Goal: Information Seeking & Learning: Learn about a topic

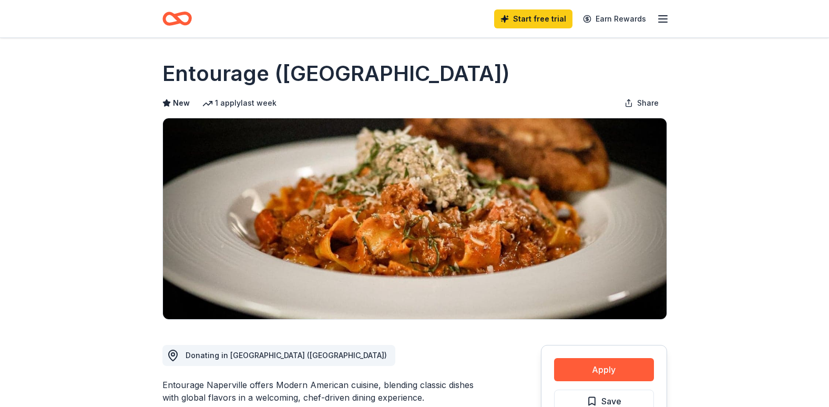
click at [662, 16] on line "button" at bounding box center [663, 16] width 8 height 0
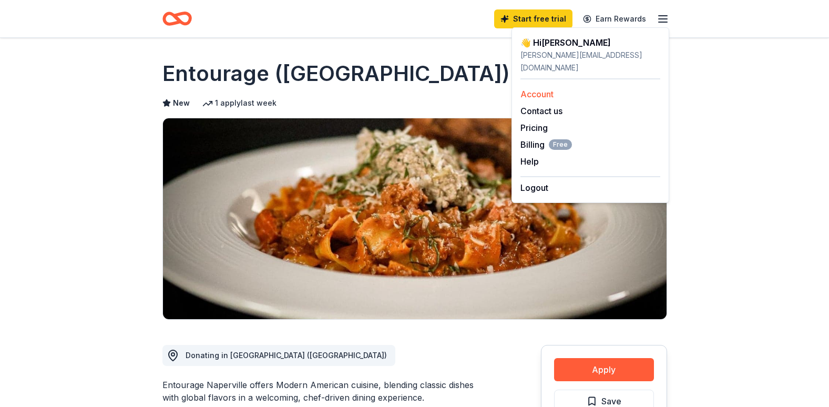
click at [540, 89] on link "Account" at bounding box center [537, 94] width 33 height 11
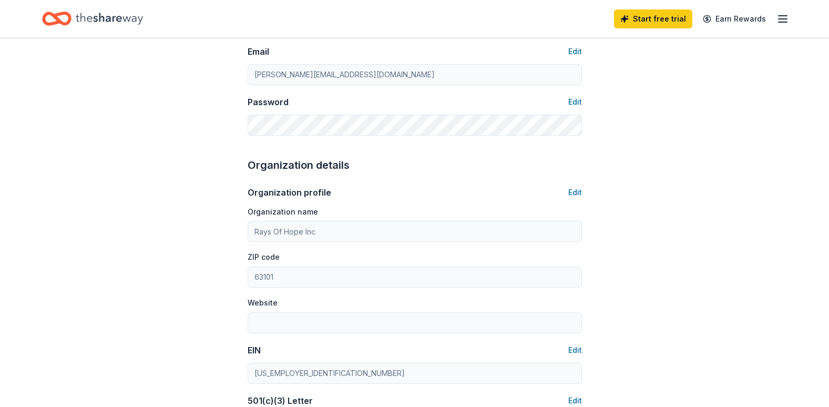
scroll to position [368, 0]
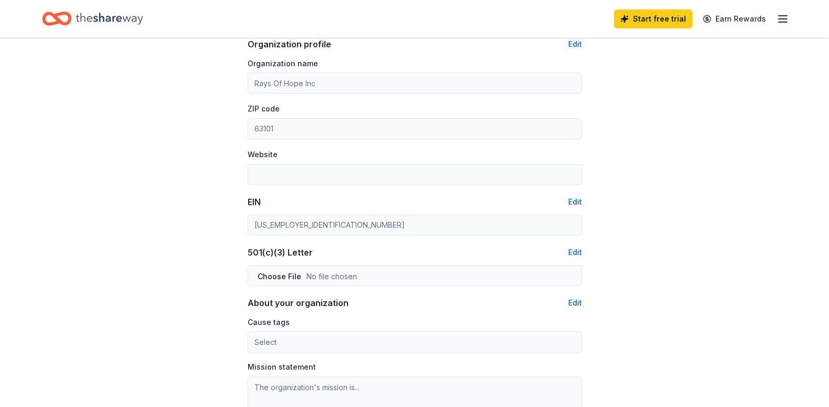
click at [780, 24] on icon "button" at bounding box center [783, 19] width 13 height 13
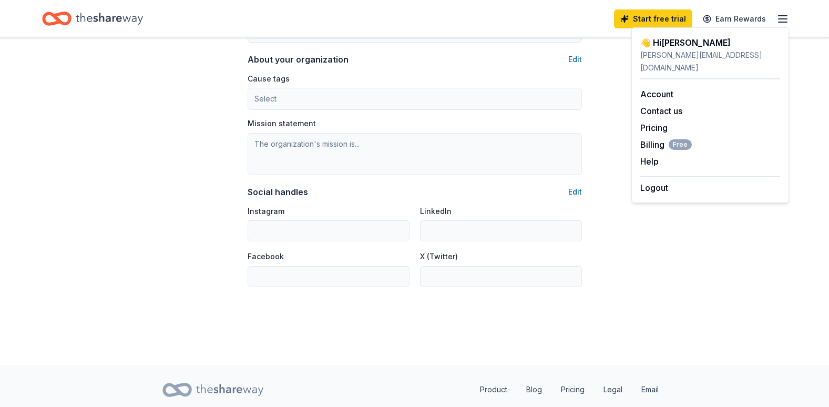
scroll to position [593, 0]
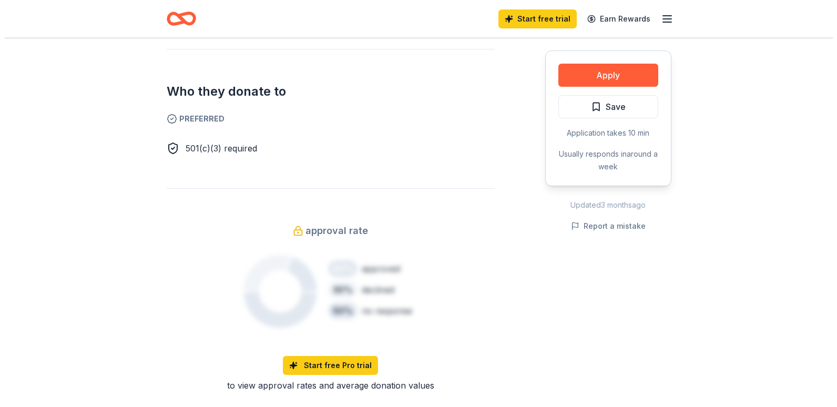
scroll to position [631, 0]
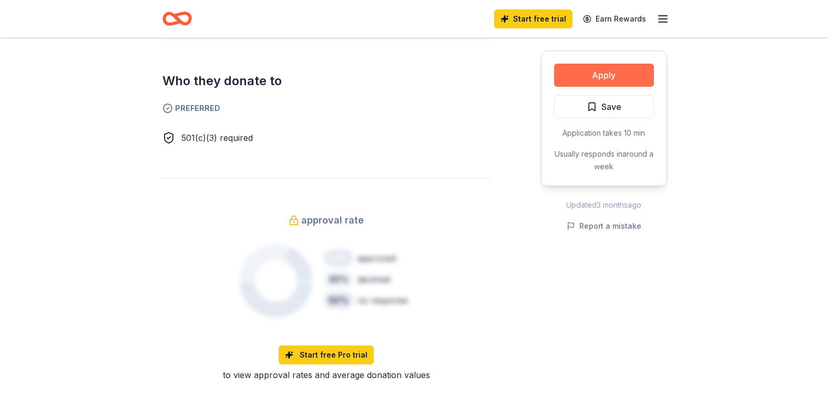
click at [602, 66] on button "Apply" at bounding box center [604, 75] width 100 height 23
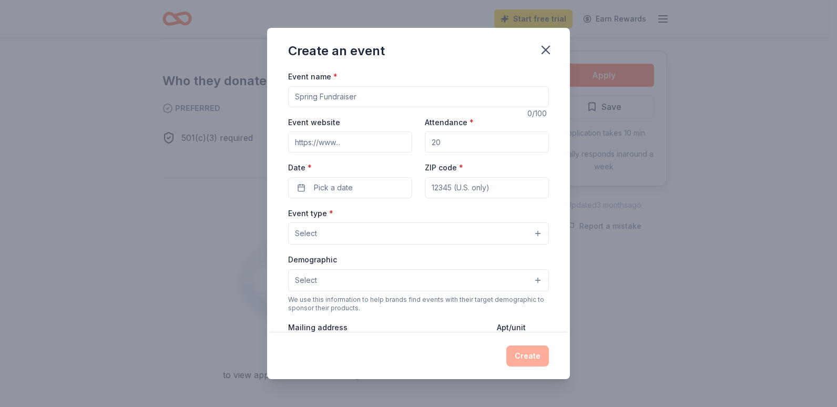
drag, startPoint x: 317, startPoint y: 95, endPoint x: 266, endPoint y: 95, distance: 51.0
click at [266, 95] on div "Create an event Event name * 0 /100 Event website Attendance * Date * Pick a da…" at bounding box center [418, 203] width 837 height 407
click at [327, 101] on input "Event name *" at bounding box center [418, 96] width 261 height 21
type input "Hope for Community"
click at [472, 142] on input "Attendance *" at bounding box center [487, 141] width 124 height 21
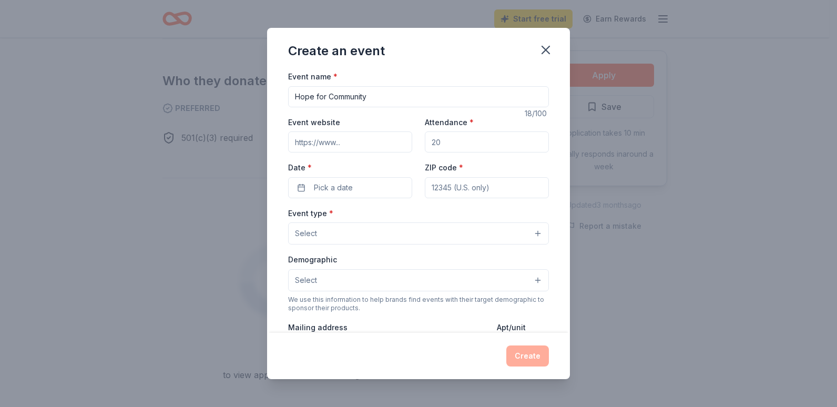
type input "5"
type input "36"
click at [301, 188] on button "Pick a date" at bounding box center [350, 187] width 124 height 21
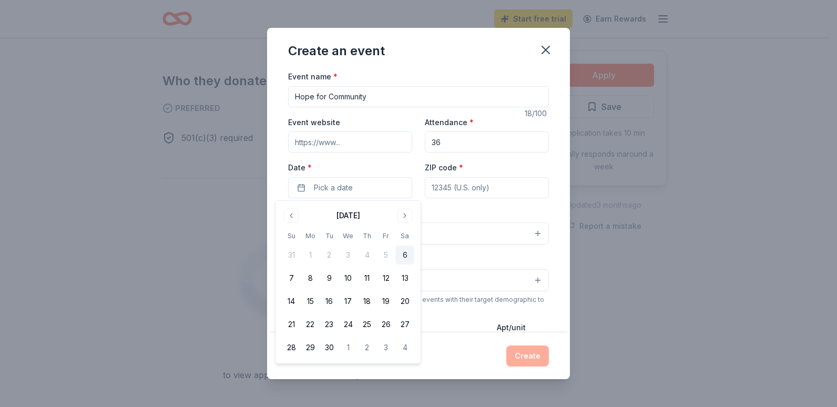
click at [472, 211] on div "Event type * Select" at bounding box center [418, 226] width 261 height 38
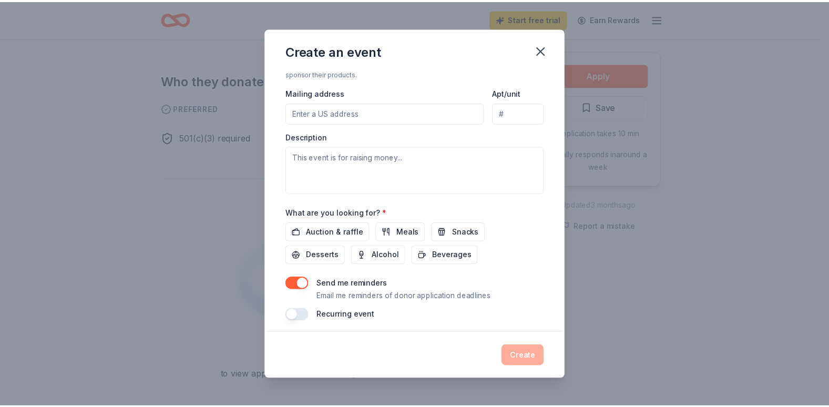
scroll to position [240, 0]
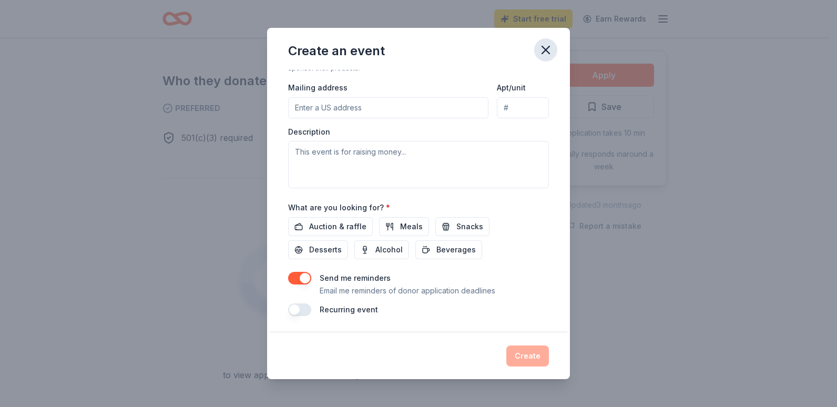
click at [539, 49] on icon "button" at bounding box center [546, 50] width 15 height 15
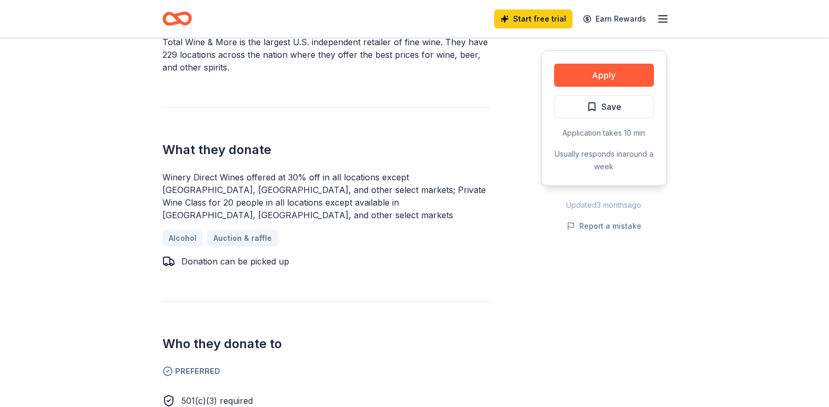
scroll to position [210, 0]
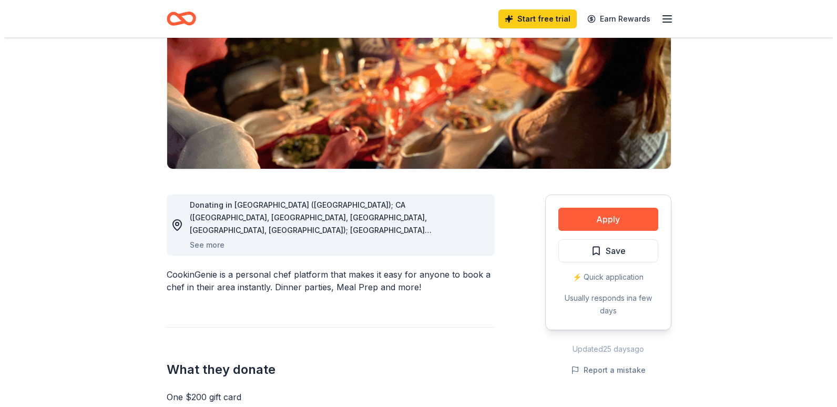
scroll to position [158, 0]
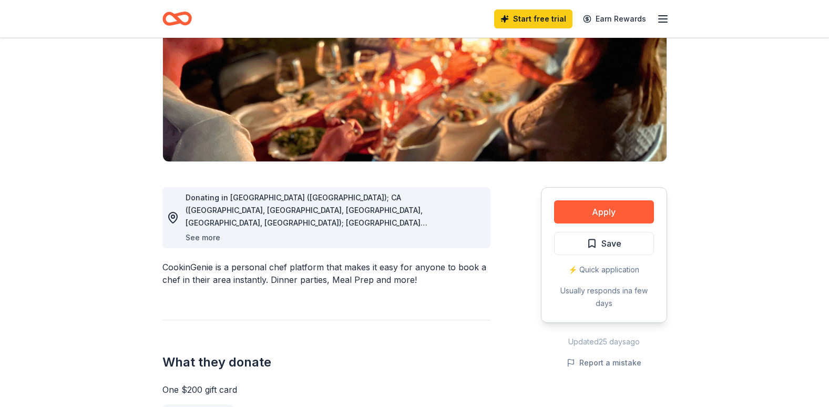
click at [201, 239] on button "See more" at bounding box center [203, 237] width 35 height 13
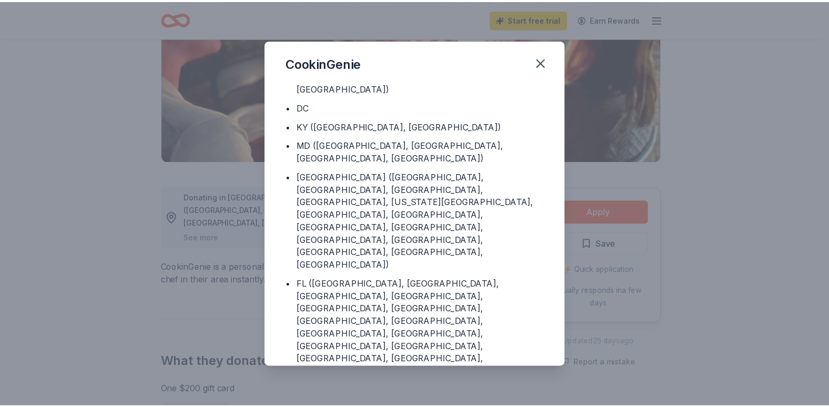
scroll to position [106, 0]
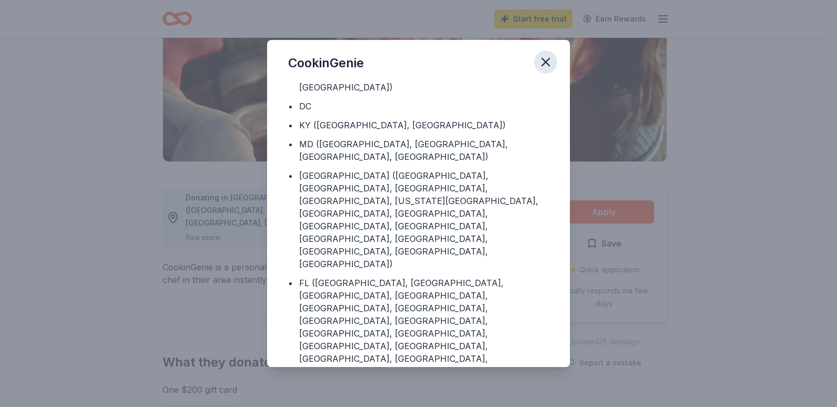
click at [553, 60] on icon "button" at bounding box center [546, 62] width 15 height 15
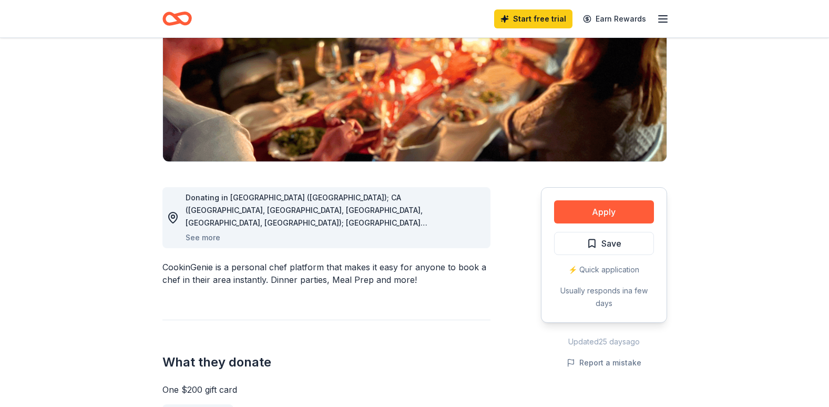
click at [672, 18] on div "Start free trial Earn Rewards" at bounding box center [415, 18] width 539 height 37
click at [660, 24] on icon "button" at bounding box center [663, 19] width 13 height 13
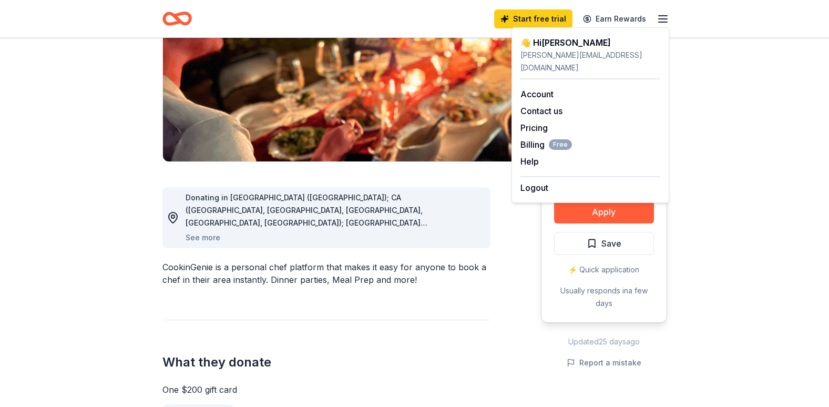
click at [184, 14] on icon "Home" at bounding box center [182, 18] width 16 height 11
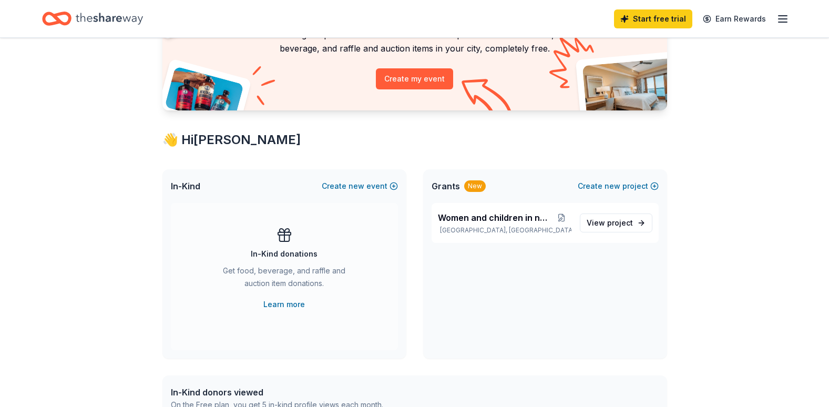
scroll to position [105, 0]
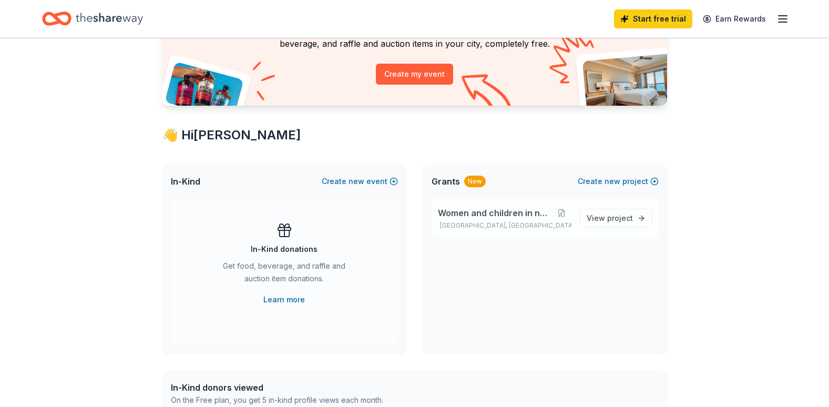
click at [503, 213] on span "Women and children in need." at bounding box center [495, 213] width 114 height 13
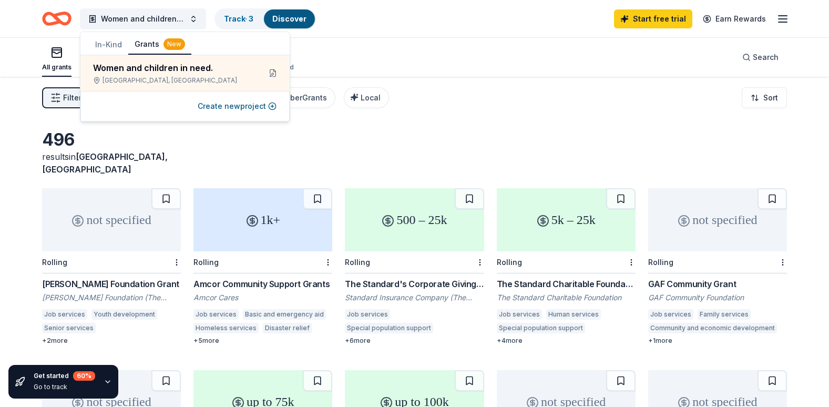
click at [335, 136] on div "496 results in St. Louis, MO" at bounding box center [414, 152] width 745 height 46
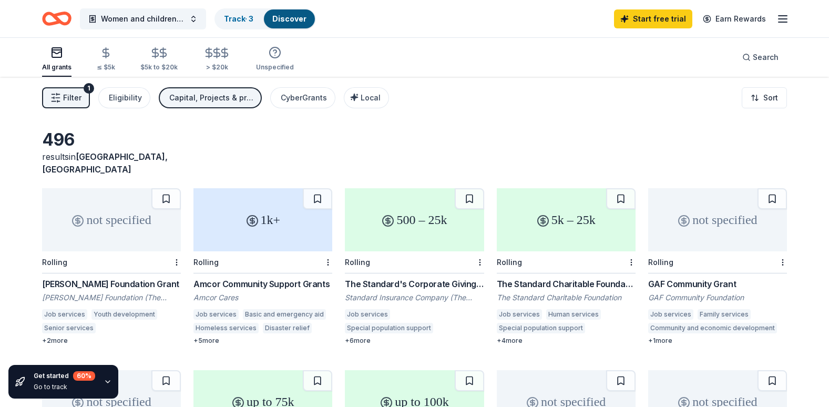
click at [67, 99] on span "Filter" at bounding box center [72, 98] width 18 height 13
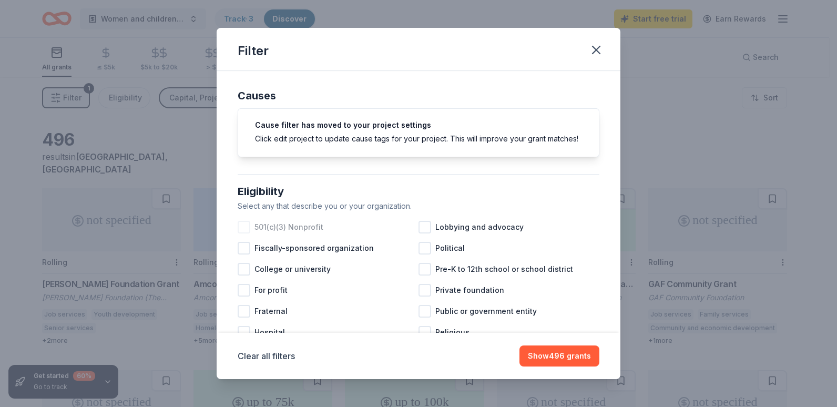
click at [245, 234] on div at bounding box center [244, 227] width 13 height 13
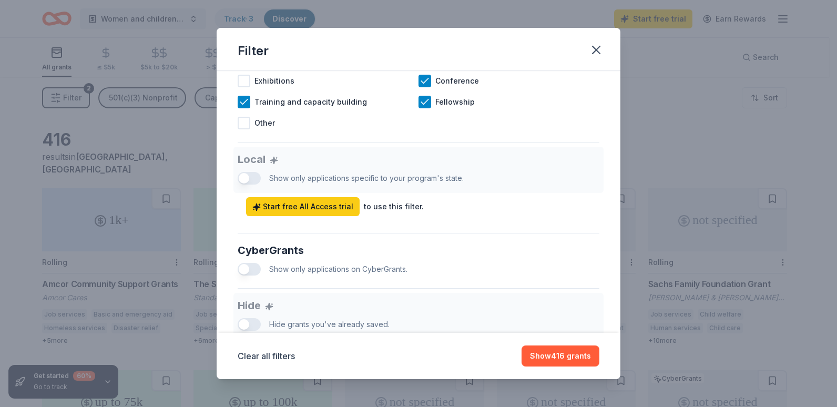
scroll to position [631, 0]
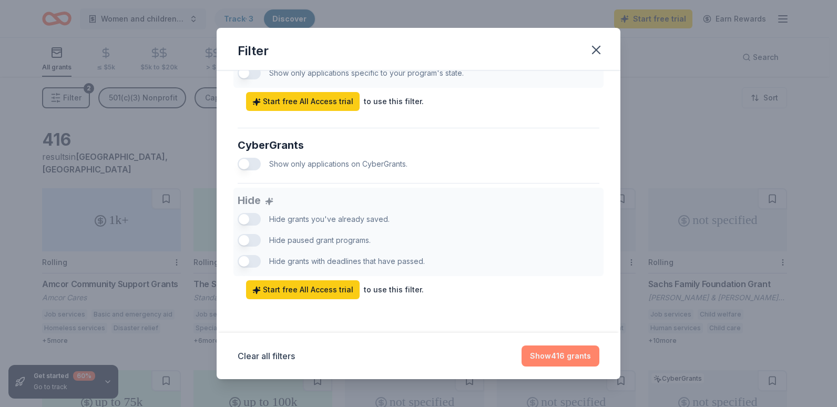
click at [540, 361] on button "Show 416 grants" at bounding box center [561, 356] width 78 height 21
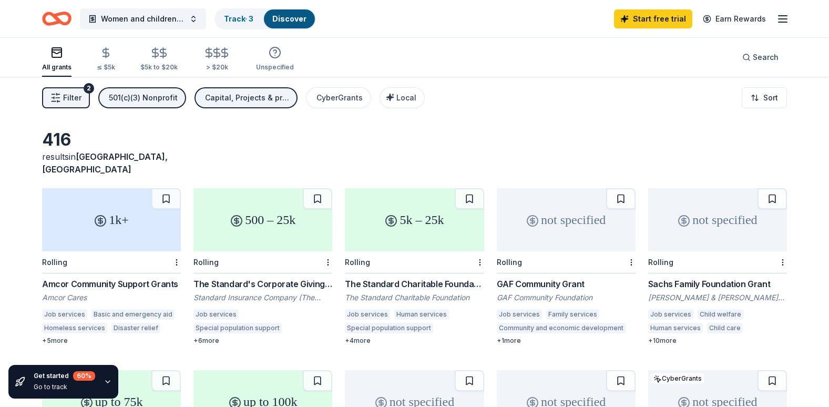
click at [144, 217] on div "1k+" at bounding box center [111, 219] width 139 height 63
click at [55, 95] on icon "button" at bounding box center [55, 98] width 11 height 11
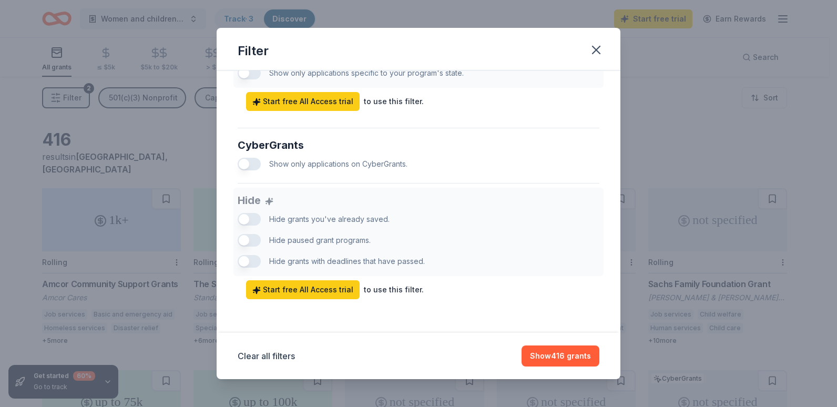
click at [245, 248] on div "Hide Hide grants you've already saved. Hide paused grant programs. Hide grants …" at bounding box center [419, 244] width 362 height 112
click at [573, 356] on button "Show 416 grants" at bounding box center [561, 356] width 78 height 21
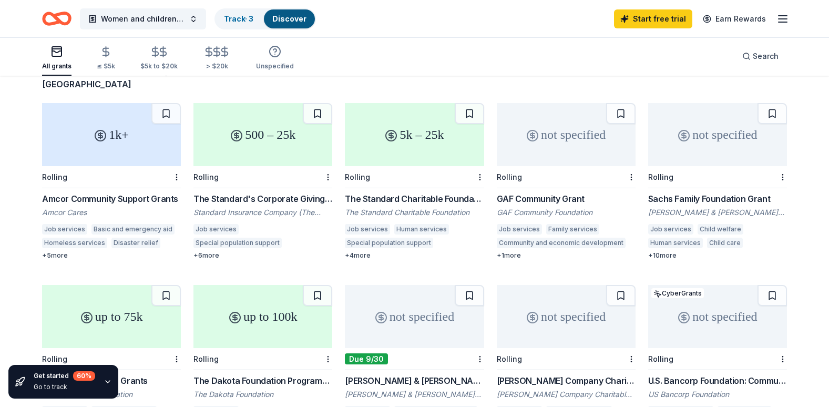
scroll to position [105, 0]
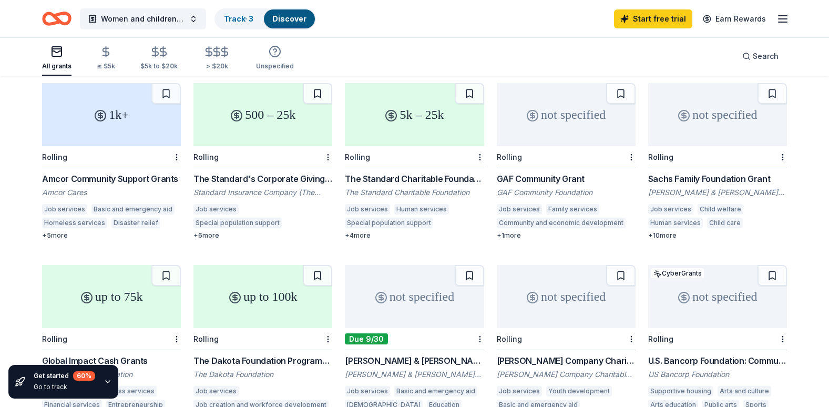
click at [254, 173] on div "The Standard's Corporate Giving Program" at bounding box center [263, 179] width 139 height 13
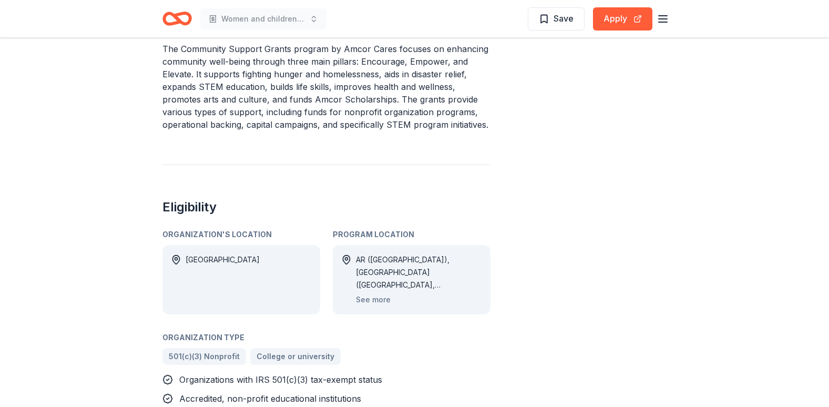
scroll to position [421, 0]
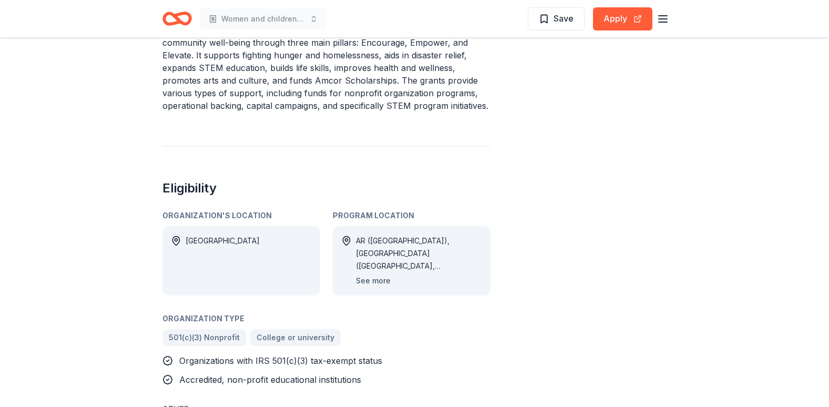
click at [377, 275] on button "See more" at bounding box center [373, 281] width 35 height 13
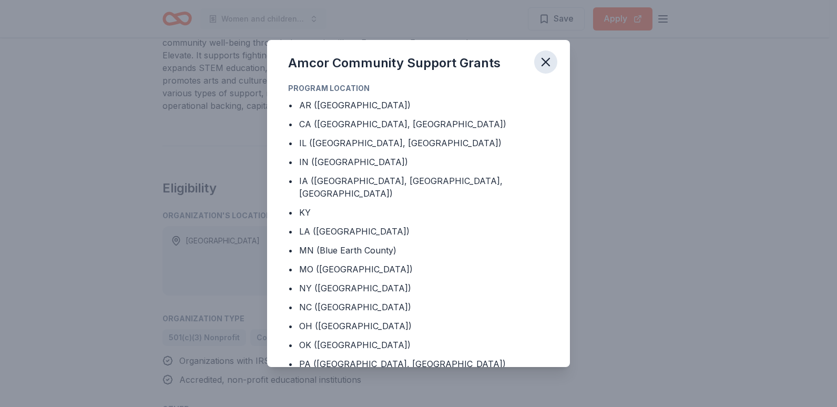
click at [549, 58] on icon "button" at bounding box center [545, 61] width 7 height 7
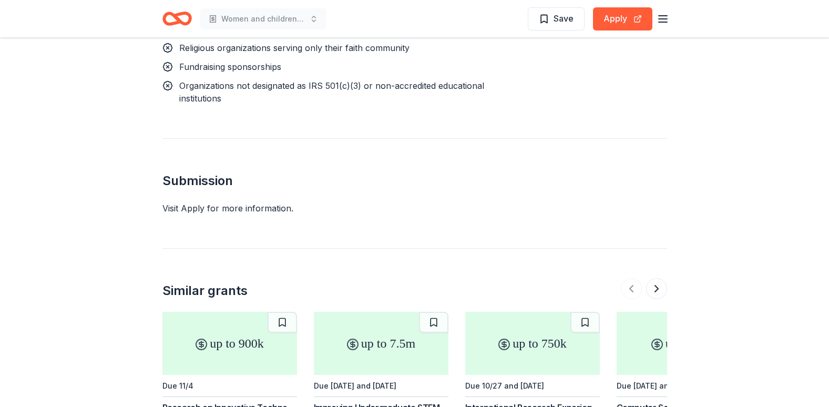
scroll to position [1157, 0]
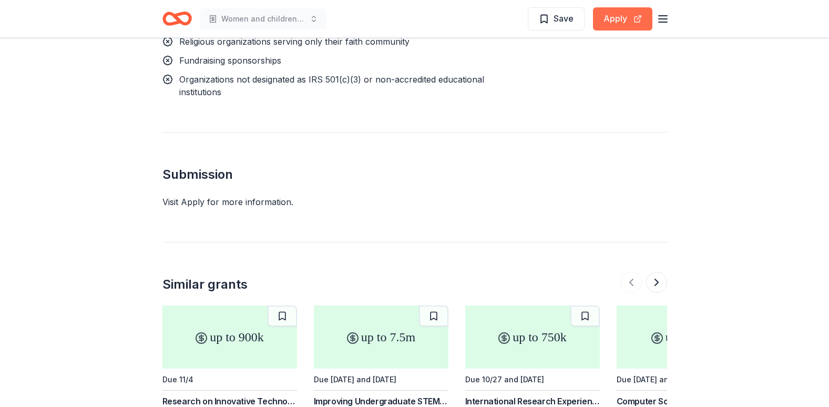
click at [619, 25] on button "Apply" at bounding box center [622, 18] width 59 height 23
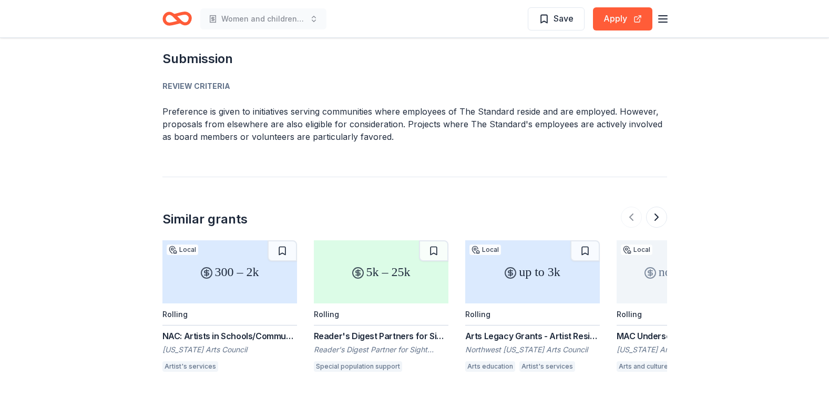
scroll to position [1420, 0]
